Goal: Task Accomplishment & Management: Use online tool/utility

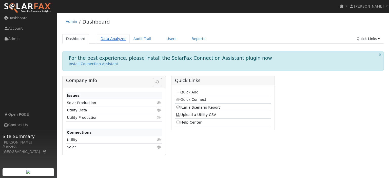
click at [99, 38] on link "Data Analyzer" at bounding box center [113, 38] width 33 height 9
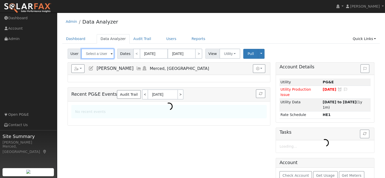
type input "[PERSON_NAME]"
click at [86, 53] on input "[PERSON_NAME]" at bounding box center [97, 54] width 33 height 10
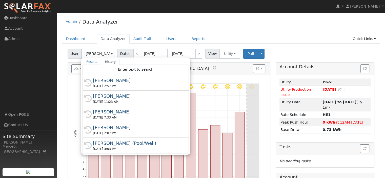
click at [242, 71] on h5 "Reports Scenario Health Check Energy Audit Account Timeline User Audit Trail In…" at bounding box center [168, 68] width 195 height 9
